Goal: Task Accomplishment & Management: Manage account settings

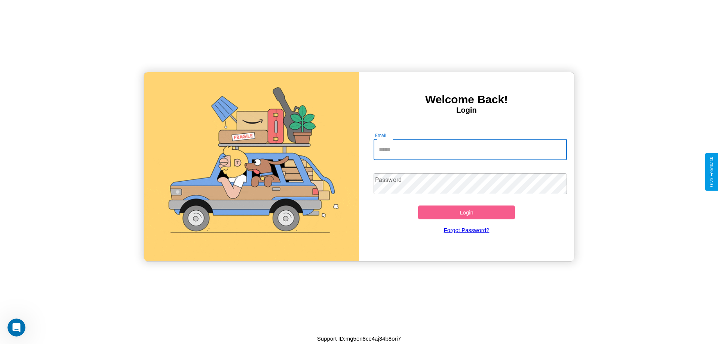
click at [470, 149] on input "Email" at bounding box center [471, 149] width 194 height 21
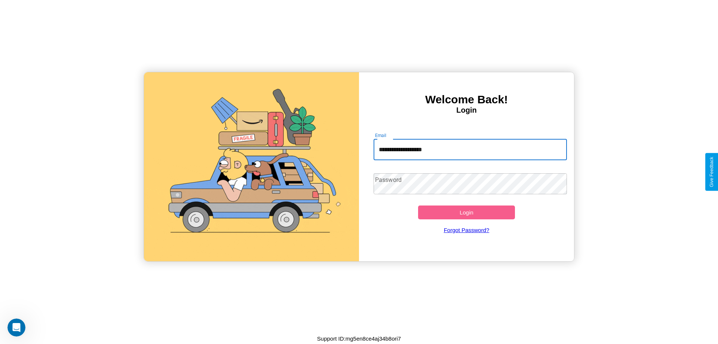
type input "**********"
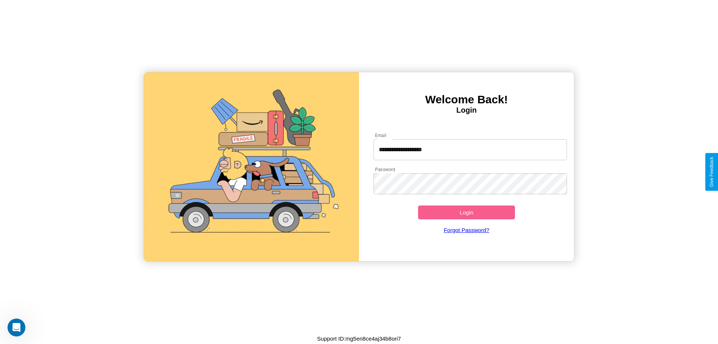
click at [466, 212] on button "Login" at bounding box center [466, 212] width 97 height 14
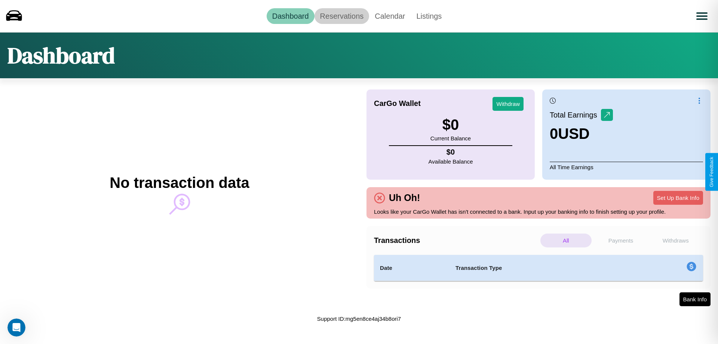
click at [342, 16] on link "Reservations" at bounding box center [342, 16] width 55 height 16
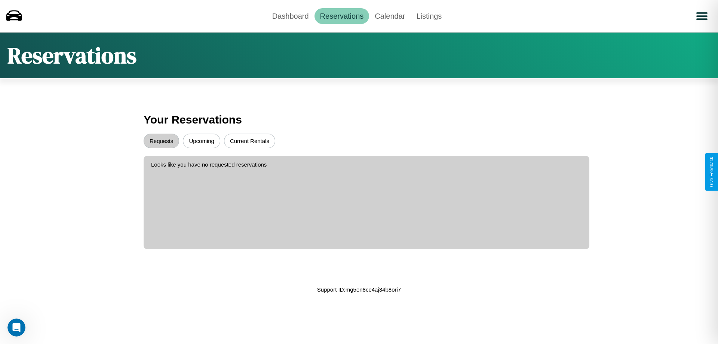
click at [202, 141] on button "Upcoming" at bounding box center [201, 141] width 37 height 15
click at [161, 141] on button "Requests" at bounding box center [162, 141] width 36 height 15
click at [390, 16] on link "Calendar" at bounding box center [390, 16] width 42 height 16
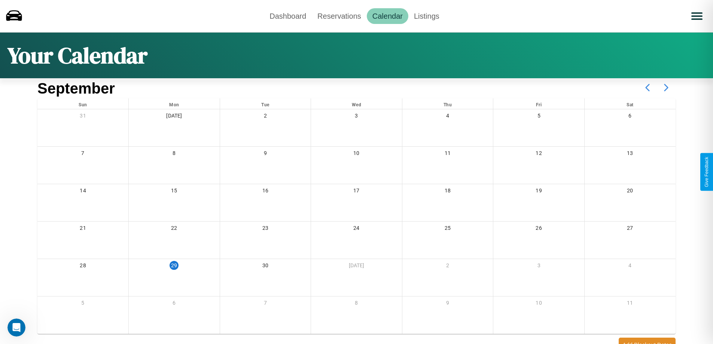
click at [666, 88] on icon at bounding box center [665, 87] width 19 height 19
